Goal: Transaction & Acquisition: Purchase product/service

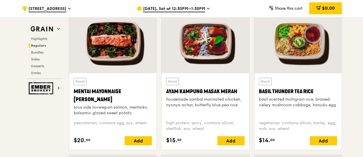
scroll to position [512, 0]
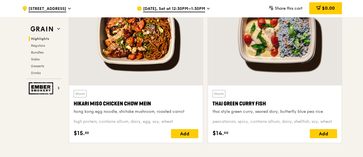
scroll to position [256, 0]
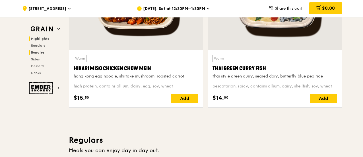
click at [35, 52] on span "Bundles" at bounding box center [37, 52] width 13 height 4
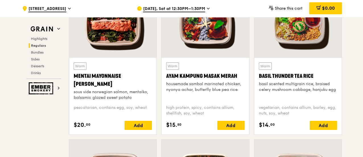
scroll to position [527, 0]
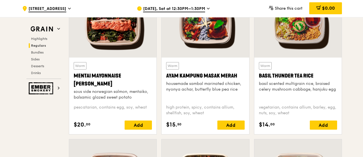
drag, startPoint x: 354, startPoint y: 93, endPoint x: 342, endPoint y: 97, distance: 12.5
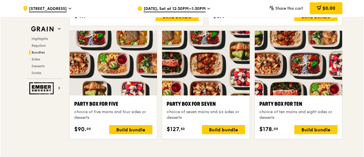
scroll to position [1124, 0]
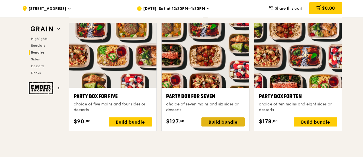
click at [230, 120] on div "Build bundle" at bounding box center [222, 121] width 43 height 9
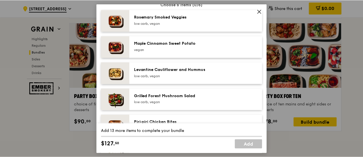
scroll to position [284, 0]
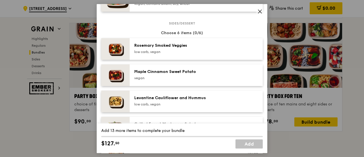
click at [260, 12] on icon at bounding box center [259, 11] width 5 height 5
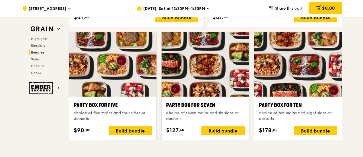
scroll to position [1124, 0]
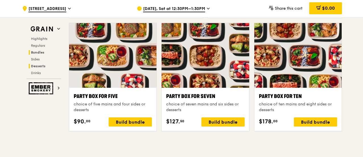
click at [37, 64] on h2 "Desserts" at bounding box center [45, 66] width 32 height 5
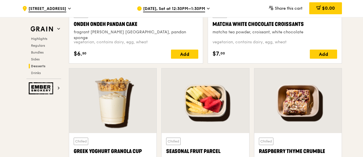
scroll to position [1725, 0]
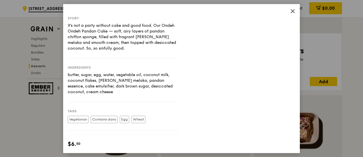
click at [296, 8] on div "Story It's not a party without cake and good food. Our Ondeh Ondeh Pandan Cake …" at bounding box center [181, 78] width 236 height 149
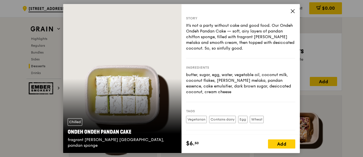
click at [290, 9] on icon at bounding box center [292, 11] width 5 height 5
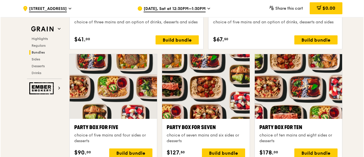
scroll to position [1129, 0]
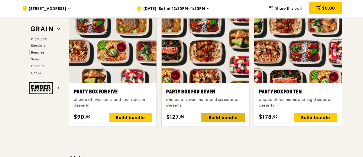
click at [228, 115] on div "Build bundle" at bounding box center [222, 117] width 43 height 9
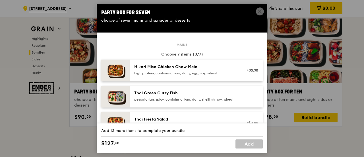
click at [243, 70] on div "+$0.50" at bounding box center [250, 70] width 15 height 5
click at [206, 68] on div "Hikari Miso Chicken Chow Mein" at bounding box center [185, 67] width 102 height 6
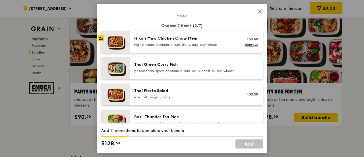
scroll to position [57, 0]
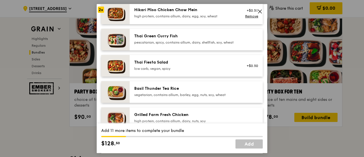
click at [202, 96] on div "Basil Thunder Tea Rice vegetarian, contains allium, barley, egg, nuts, soy, whe…" at bounding box center [185, 91] width 102 height 11
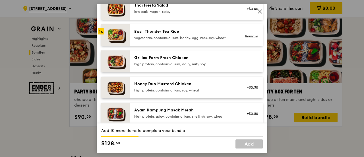
click at [194, 87] on div "Honey Duo Mustard Chicken" at bounding box center [185, 84] width 102 height 6
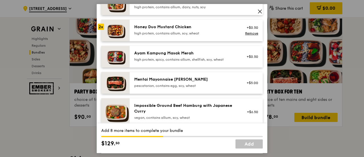
click at [198, 62] on div "high protein, spicy, contains allium, shellfish, soy, wheat" at bounding box center [185, 59] width 102 height 5
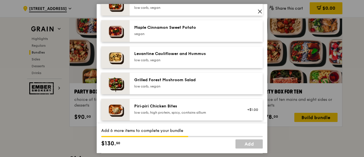
scroll to position [341, 0]
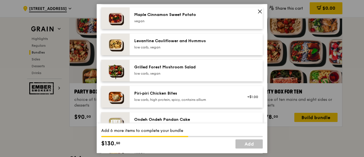
click at [205, 70] on div "Grilled Forest Mushroom Salad" at bounding box center [185, 67] width 102 height 6
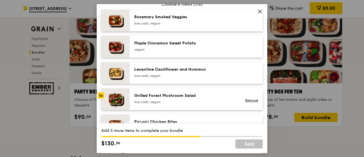
scroll to position [369, 0]
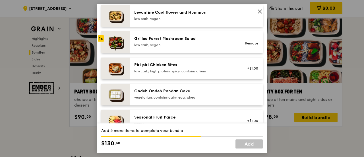
click at [199, 99] on div "vegetarian, contains dairy, egg, wheat" at bounding box center [185, 97] width 102 height 5
click at [138, 94] on div "Ondeh Ondeh Pandan Cake" at bounding box center [185, 91] width 102 height 6
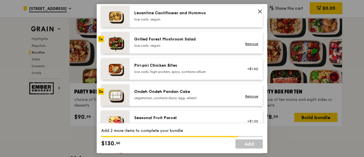
scroll to position [341, 0]
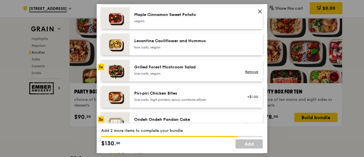
click at [181, 49] on div "low carb, vegan" at bounding box center [185, 47] width 102 height 5
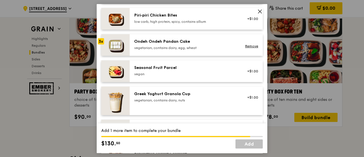
scroll to position [426, 0]
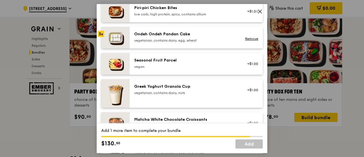
click at [177, 69] on div "vegan" at bounding box center [185, 66] width 102 height 5
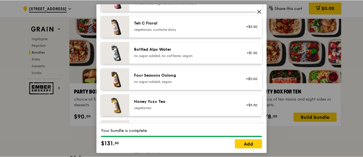
scroll to position [625, 0]
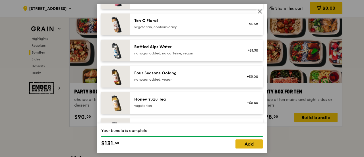
click at [251, 144] on link "Add" at bounding box center [248, 143] width 27 height 9
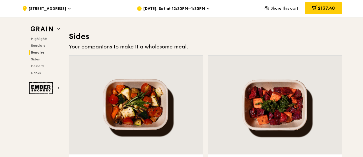
scroll to position [1242, 0]
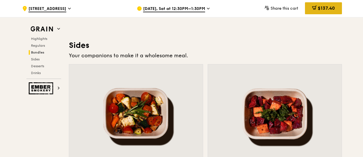
click at [330, 10] on span "$137.40" at bounding box center [325, 7] width 17 height 5
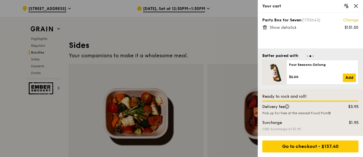
click at [291, 27] on span "Show details" at bounding box center [281, 27] width 24 height 5
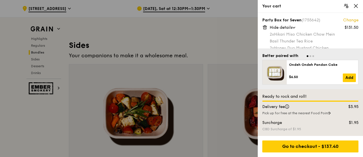
scroll to position [1248, 0]
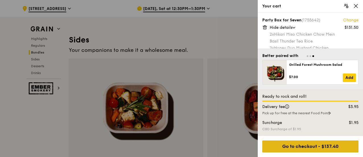
click at [317, 149] on div "Go to checkout - $137.40" at bounding box center [310, 146] width 96 height 12
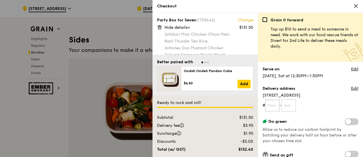
click at [269, 104] on input "text" at bounding box center [272, 105] width 14 height 12
click at [274, 106] on input "text" at bounding box center [272, 105] width 14 height 12
type input "02"
click at [293, 103] on input "text" at bounding box center [288, 105] width 14 height 12
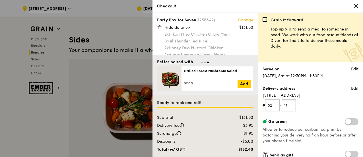
type input "17"
click at [311, 106] on form "# 02 - 17" at bounding box center [310, 105] width 96 height 12
click at [351, 89] on link "Edit" at bounding box center [354, 89] width 7 height 6
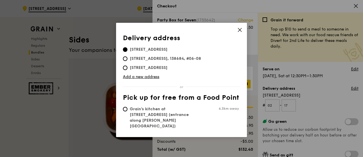
click at [240, 28] on icon at bounding box center [239, 29] width 5 height 5
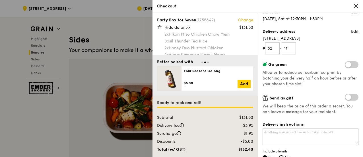
scroll to position [114, 0]
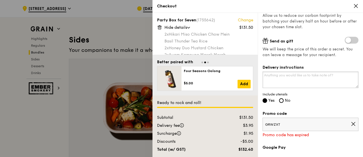
click at [290, 75] on textarea "Delivery instructions" at bounding box center [310, 79] width 96 height 16
click at [263, 73] on textarea "150 South Bridge" at bounding box center [310, 79] width 96 height 16
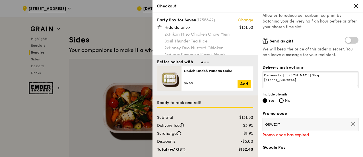
click at [295, 80] on textarea "Delivery to: Anna Craft Shop 150 South Bridge" at bounding box center [310, 79] width 96 height 16
click at [326, 96] on div "Delivery instructions Delivery to: Anna Craft Shop 150 South Bridge Rs #02-17, …" at bounding box center [310, 84] width 96 height 39
click at [295, 79] on textarea "Delivery to: Anna Craft Shop 150 South Bridge Rs #02-17, Fook Hai Building, S05…" at bounding box center [310, 79] width 96 height 16
click at [288, 83] on textarea "Delivery to: Anna Craft Shop 150 South Bridge Rd #02-17, Fook Hai Building, S05…" at bounding box center [310, 79] width 96 height 16
click at [302, 84] on textarea "Delivery to: Anna Craft Shop 150 South Bridge Rd #02-17, Fook Hai Building, S05…" at bounding box center [310, 79] width 96 height 16
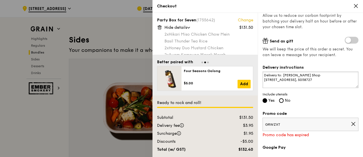
click at [291, 85] on textarea "Delivery to: Anna Craft Shop 150 South Bridge Rd #02-17, Fook Hai Building, S05…" at bounding box center [310, 79] width 96 height 16
click at [294, 84] on textarea "Delivery to: Anna Craft Shop 150 South Bridge Rd #02-17, Fook Hai Building, S05…" at bounding box center [310, 79] width 96 height 16
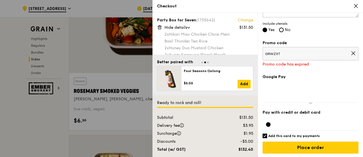
scroll to position [1333, 0]
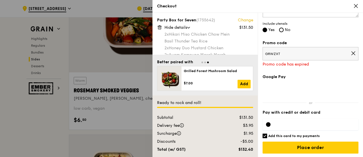
type textarea "Delivery to: Anna Craft Shop 150 South Bridge Rd #02-17, Fook Hai Building, S05…"
click at [268, 124] on div at bounding box center [268, 124] width 5 height 5
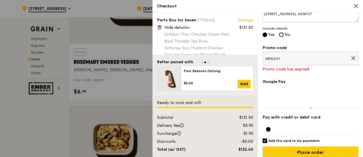
scroll to position [184, 0]
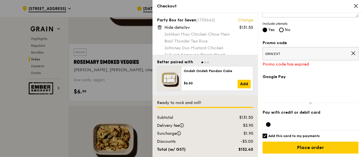
click at [264, 133] on input "Add this card to my payments" at bounding box center [264, 135] width 5 height 5
click at [264, 135] on input "Add this card to my payments" at bounding box center [264, 135] width 5 height 5
click at [265, 134] on input "Add this card to my payments" at bounding box center [264, 135] width 5 height 5
checkbox input "false"
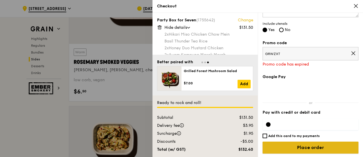
click at [321, 147] on input "Place order" at bounding box center [310, 147] width 96 height 12
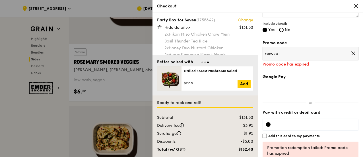
click at [282, 51] on span "GRWZXT" at bounding box center [308, 53] width 86 height 5
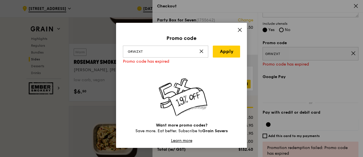
click at [200, 51] on icon at bounding box center [201, 51] width 3 height 3
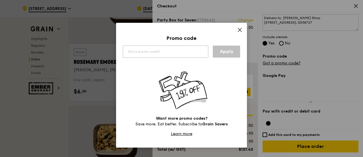
scroll to position [170, 0]
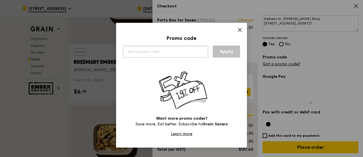
click at [147, 51] on input "text" at bounding box center [165, 51] width 85 height 12
type input "R"
click at [221, 51] on link "Apply" at bounding box center [226, 51] width 27 height 12
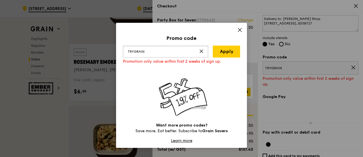
drag, startPoint x: 109, startPoint y: 51, endPoint x: 94, endPoint y: 52, distance: 15.4
click at [94, 51] on div "Promo code TRYGRAIN Apply Promotion only value within first 2 weeks of sign up.…" at bounding box center [181, 78] width 363 height 157
type input "PAYDAY5OFF"
click at [231, 51] on link "Apply" at bounding box center [226, 51] width 27 height 12
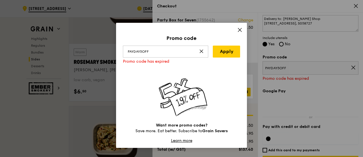
click at [199, 52] on icon at bounding box center [201, 51] width 5 height 5
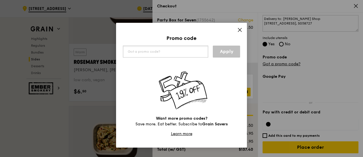
click at [155, 50] on input "text" at bounding box center [165, 51] width 85 height 12
paste input "WELCOMEFEAST"
type input "WELCOMEFEAST"
click at [229, 50] on link "Apply" at bounding box center [226, 51] width 27 height 12
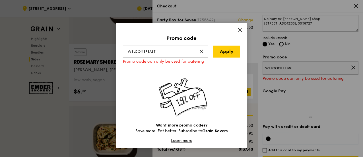
click at [239, 28] on icon at bounding box center [239, 29] width 5 height 5
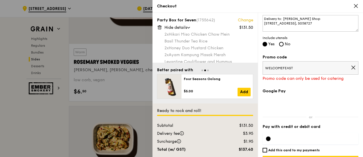
click at [305, 66] on span "WELCOMEFEAST" at bounding box center [308, 68] width 86 height 5
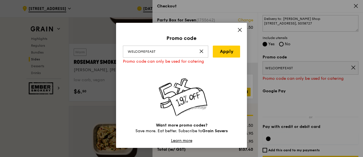
drag, startPoint x: 157, startPoint y: 51, endPoint x: 101, endPoint y: 50, distance: 56.0
click at [101, 50] on div "Promo code WELCOMEFEAST Apply Promo code can only be used for catering Want mor…" at bounding box center [181, 78] width 363 height 157
click at [221, 51] on link "Apply" at bounding box center [226, 51] width 27 height 12
drag, startPoint x: 151, startPoint y: 51, endPoint x: 111, endPoint y: 42, distance: 41.1
click at [111, 42] on div "Promo code EATBETTER Apply Promo code has expired Want more promo codes? Save m…" at bounding box center [181, 78] width 363 height 157
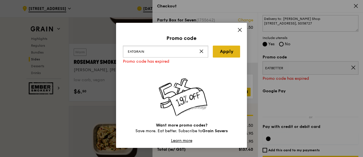
type input "EATGRAIN"
click at [230, 53] on link "Apply" at bounding box center [226, 51] width 27 height 12
click at [241, 30] on div "Promo code EATGRAIN Apply Promo code has expired Want more promo codes? Save mo…" at bounding box center [181, 85] width 131 height 125
click at [237, 30] on icon at bounding box center [239, 29] width 5 height 5
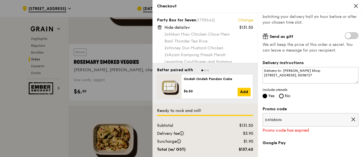
scroll to position [113, 0]
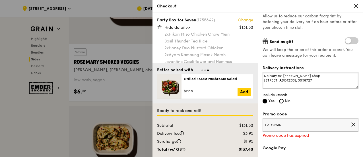
click at [313, 75] on textarea "Delivery to: Anna Craft Shop 150 South Bridge Rd #02-17, Fook Hai Building, S05…" at bounding box center [310, 80] width 96 height 16
click at [313, 86] on textarea "Delivery to: Anna Craft Shop 150 South Bridge Rd #02-17, Fook Hai Building, S05…" at bounding box center [310, 80] width 96 height 16
click at [266, 85] on textarea "Delivery to: Anna Craft Shop 150 South Bridge Rd #02-17, Fook Hai Building, S05…" at bounding box center [310, 80] width 96 height 16
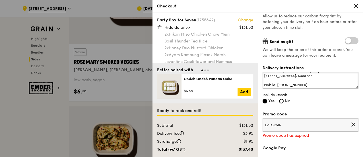
click at [293, 87] on textarea "Delivery to: Anna Craft Shop 150 South Bridge Rd #02-17, Fook Hai Building, S05…" at bounding box center [310, 80] width 96 height 16
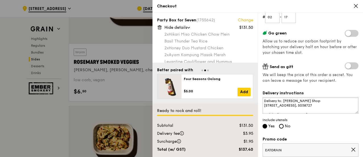
scroll to position [56, 0]
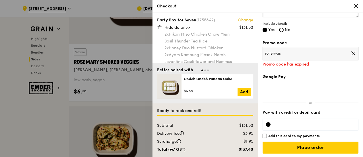
type textarea "Delivery to: Anna Craft Shop 150 South Bridge Rd #02-17, Fook Hai Building, S05…"
click at [350, 54] on icon at bounding box center [352, 53] width 5 height 5
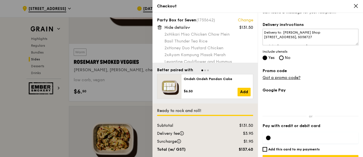
scroll to position [170, 0]
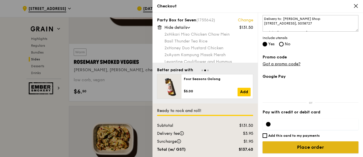
click at [290, 144] on input "Place order" at bounding box center [310, 147] width 96 height 12
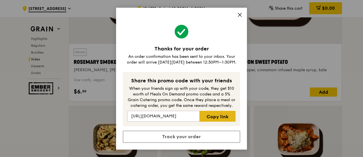
click at [211, 116] on link "Copy link" at bounding box center [217, 116] width 36 height 11
click at [236, 15] on div "Thanks for your order An order confirmation has been sent to your inbox. Your o…" at bounding box center [181, 79] width 131 height 142
click at [239, 17] on icon at bounding box center [239, 14] width 5 height 5
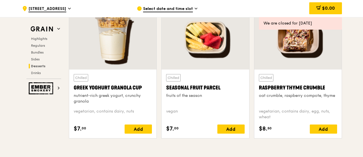
scroll to position [1788, 0]
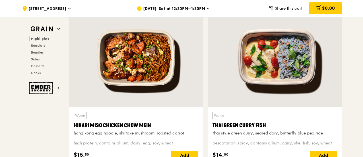
scroll to position [171, 0]
